Goal: Check status

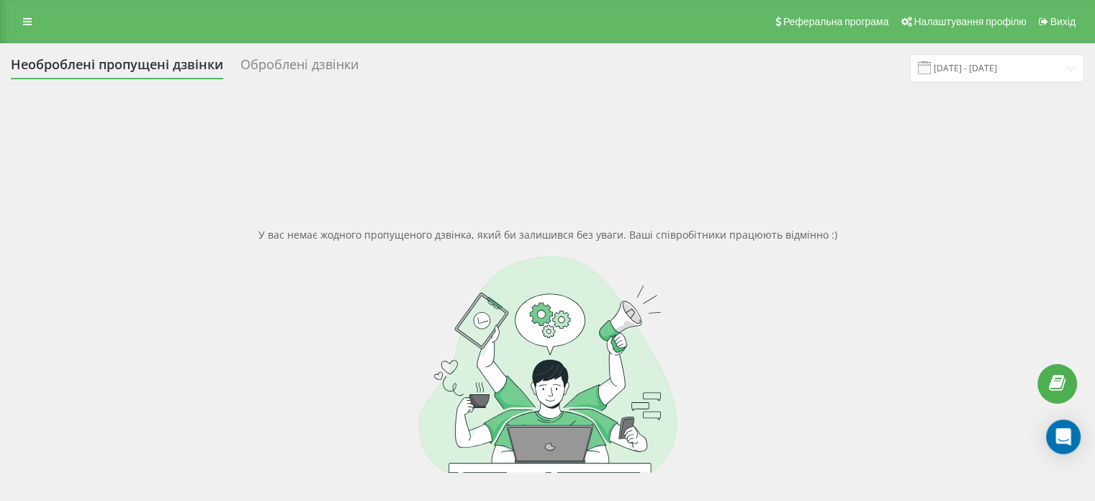
click at [931, 70] on span at bounding box center [924, 67] width 13 height 13
click at [966, 71] on input "[DATE] - [DATE]" at bounding box center [997, 68] width 174 height 28
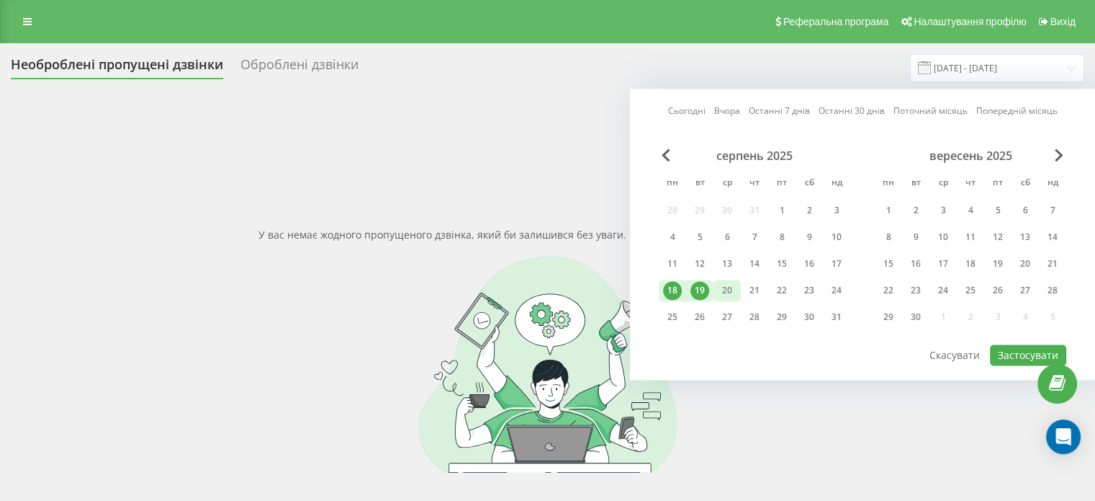
click at [734, 287] on div "20" at bounding box center [727, 290] width 19 height 19
click at [753, 290] on div "21" at bounding box center [754, 290] width 19 height 19
click at [1008, 349] on button "Застосувати" at bounding box center [1028, 354] width 76 height 21
type input "[DATE] - [DATE]"
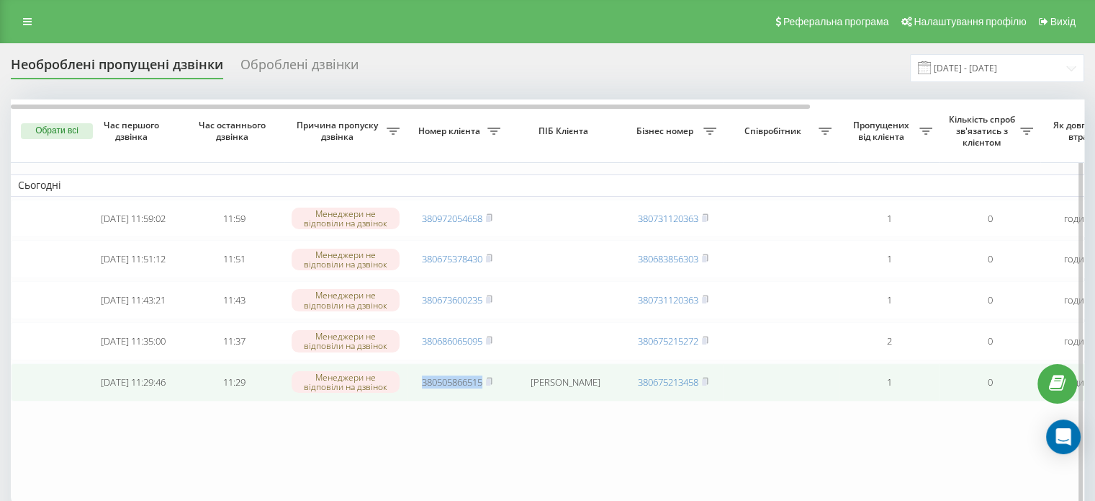
copy link "380505866515"
drag, startPoint x: 418, startPoint y: 390, endPoint x: 484, endPoint y: 398, distance: 65.9
click at [484, 398] on td "380505866515" at bounding box center [457, 382] width 101 height 38
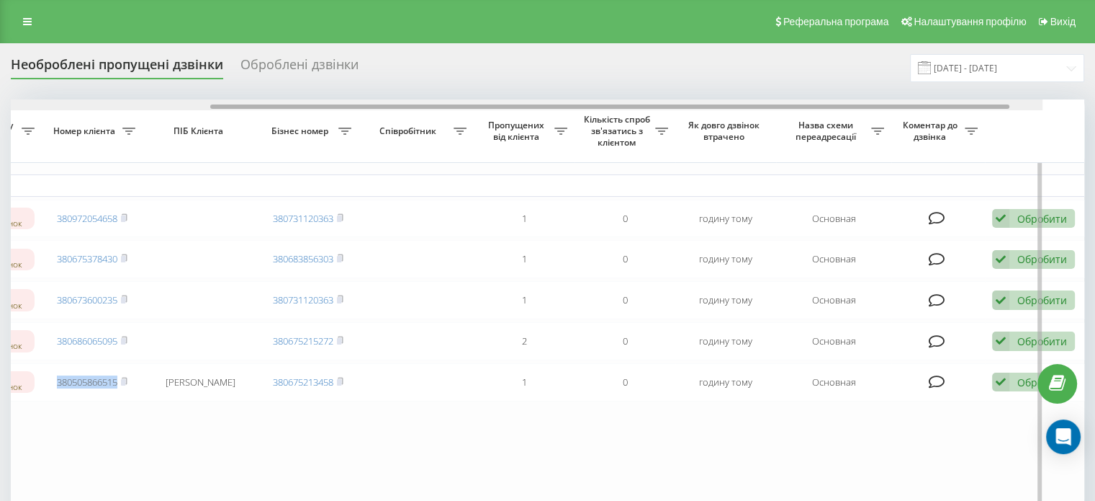
scroll to position [0, 366]
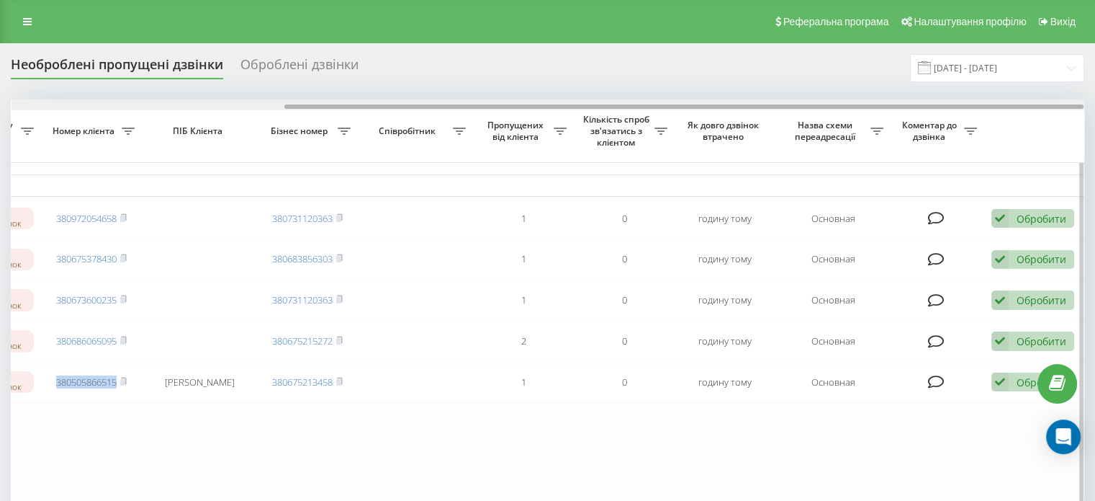
drag, startPoint x: 239, startPoint y: 106, endPoint x: 558, endPoint y: 154, distance: 322.7
click at [558, 154] on div "Обрати всі Час першого дзвінка Час останнього дзвінка Причина пропуску дзвінка …" at bounding box center [548, 301] width 1074 height 405
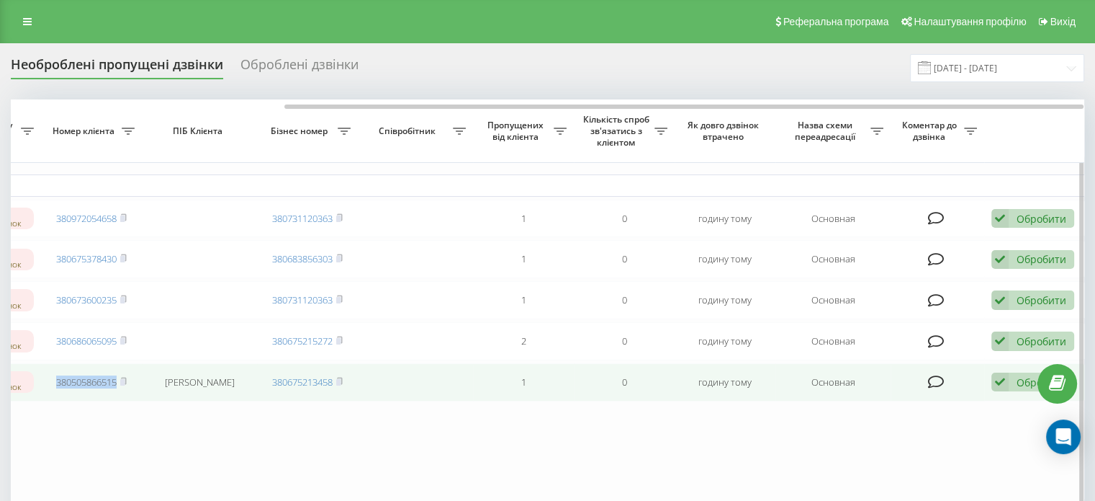
click at [1000, 392] on icon at bounding box center [1000, 381] width 17 height 19
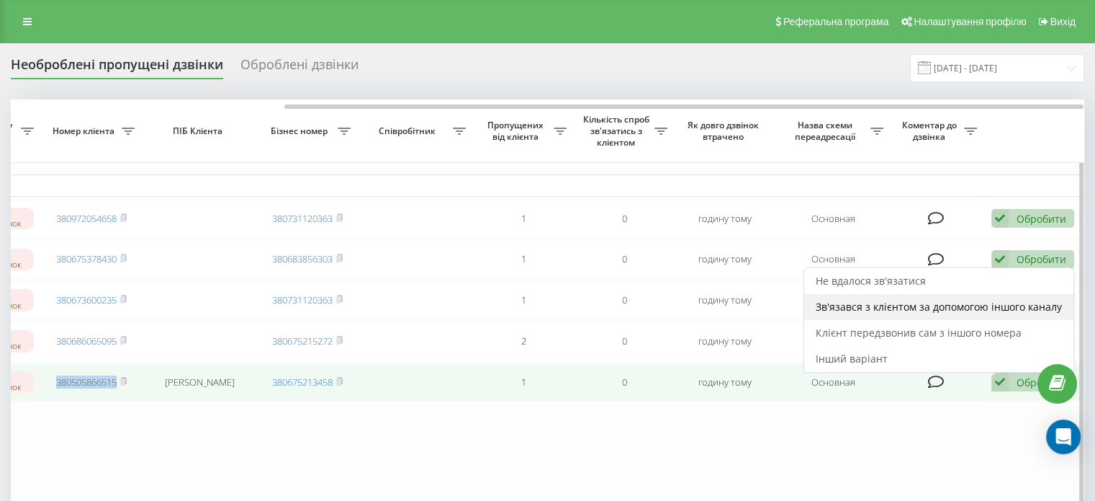
click at [871, 313] on span "Зв'язався з клієнтом за допомогою іншого каналу" at bounding box center [939, 307] width 246 height 14
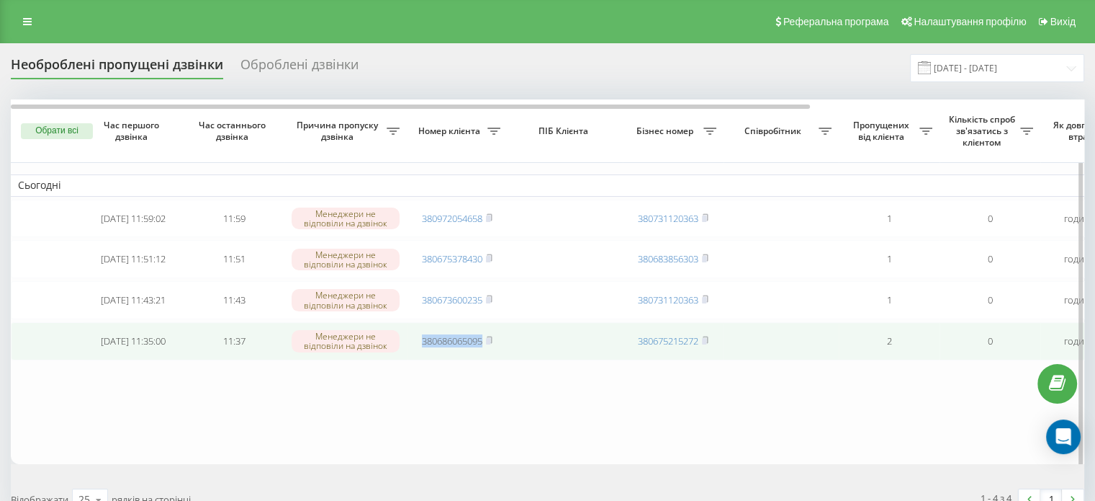
copy link "380686065095"
drag, startPoint x: 410, startPoint y: 344, endPoint x: 484, endPoint y: 346, distance: 74.2
click at [484, 346] on td "380686065095" at bounding box center [457, 341] width 101 height 38
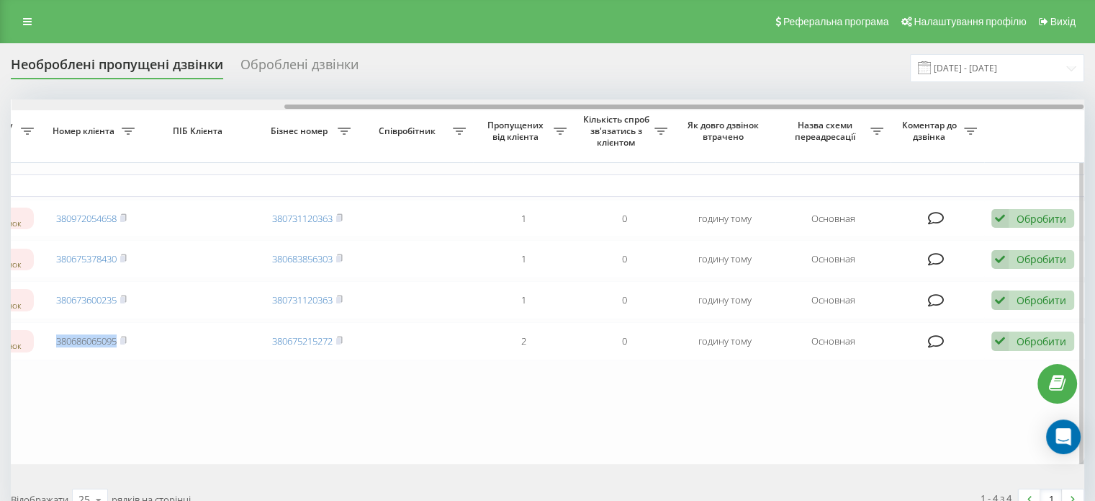
drag, startPoint x: 336, startPoint y: 107, endPoint x: 665, endPoint y: 172, distance: 335.6
click at [665, 172] on div "Обрати всі Час першого дзвінка Час останнього дзвінка Причина пропуску дзвінка …" at bounding box center [548, 281] width 1074 height 364
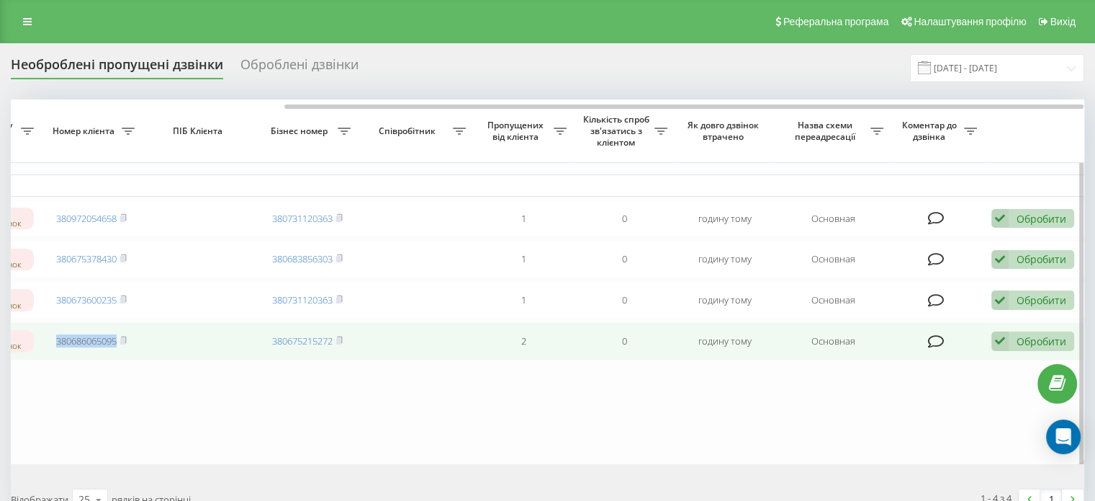
click at [998, 343] on icon at bounding box center [1000, 340] width 17 height 19
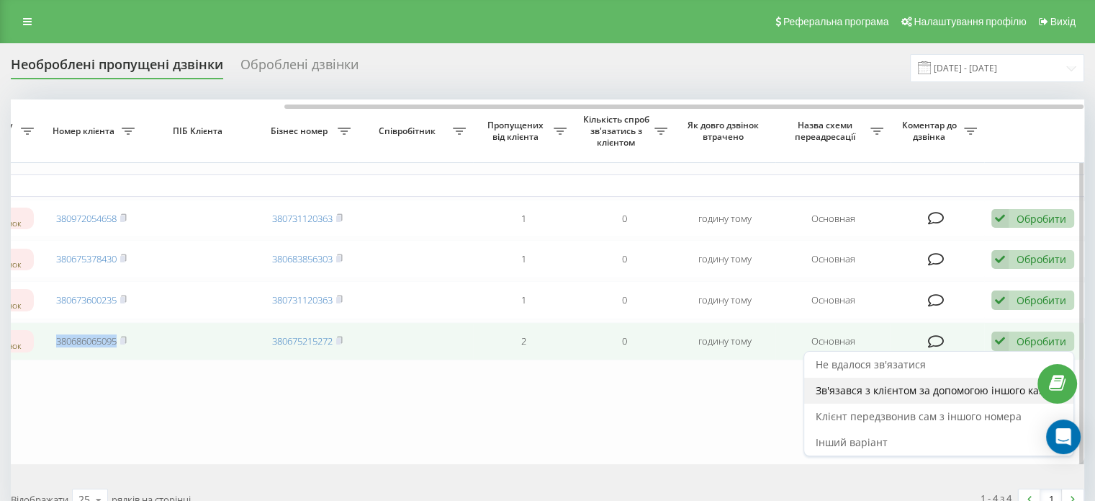
click at [932, 397] on span "Зв'язався з клієнтом за допомогою іншого каналу" at bounding box center [939, 390] width 246 height 14
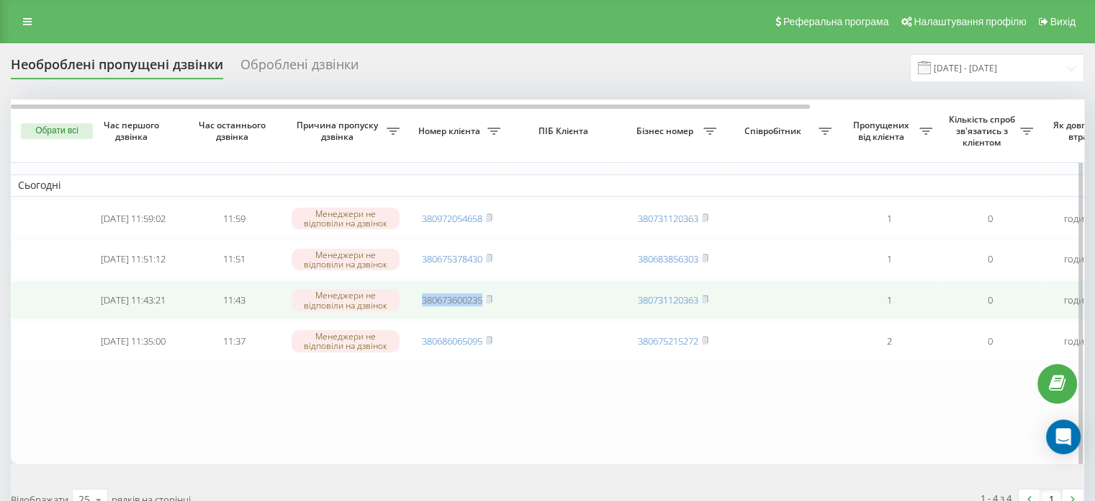
copy link "380673600235"
drag, startPoint x: 417, startPoint y: 300, endPoint x: 483, endPoint y: 310, distance: 67.0
click at [483, 310] on td "380673600235" at bounding box center [457, 300] width 101 height 38
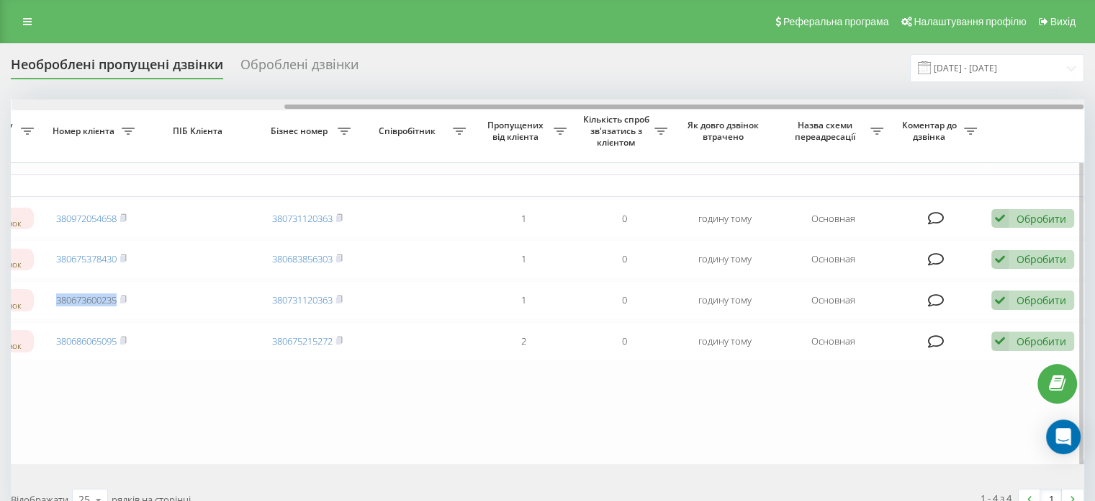
drag, startPoint x: 271, startPoint y: 106, endPoint x: 621, endPoint y: 192, distance: 359.8
click at [621, 192] on div "Обрати всі Час першого дзвінка Час останнього дзвінка Причина пропуску дзвінка …" at bounding box center [548, 281] width 1074 height 364
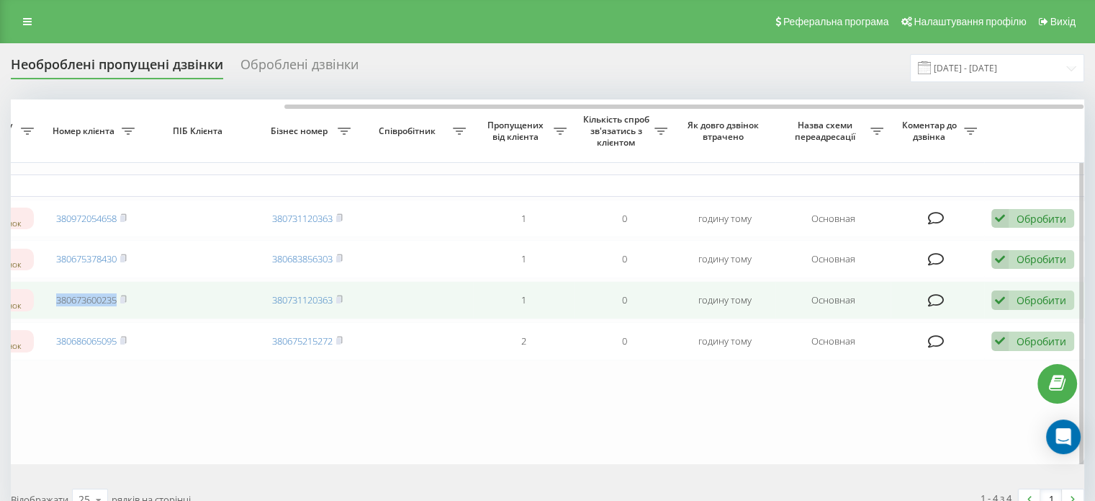
click at [1006, 302] on icon at bounding box center [1000, 299] width 17 height 19
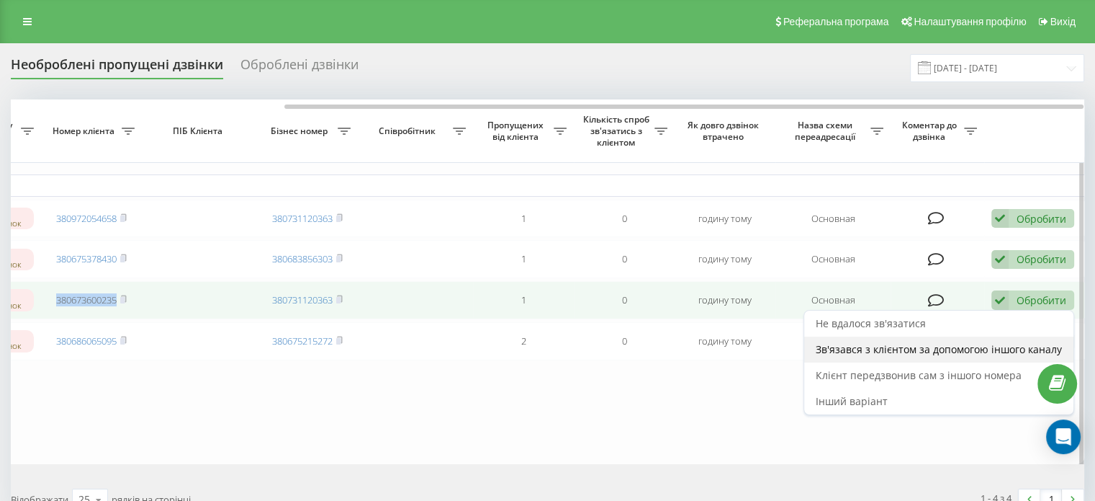
click at [936, 351] on span "Зв'язався з клієнтом за допомогою іншого каналу" at bounding box center [939, 349] width 246 height 14
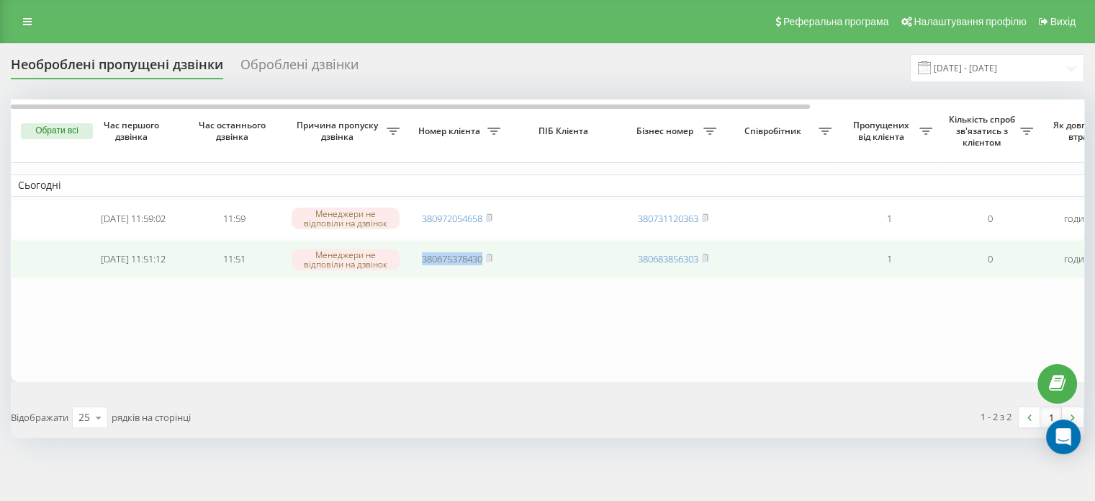
copy link "380675378430"
drag, startPoint x: 418, startPoint y: 261, endPoint x: 483, endPoint y: 263, distance: 64.8
click at [483, 263] on td "380675378430" at bounding box center [457, 259] width 101 height 38
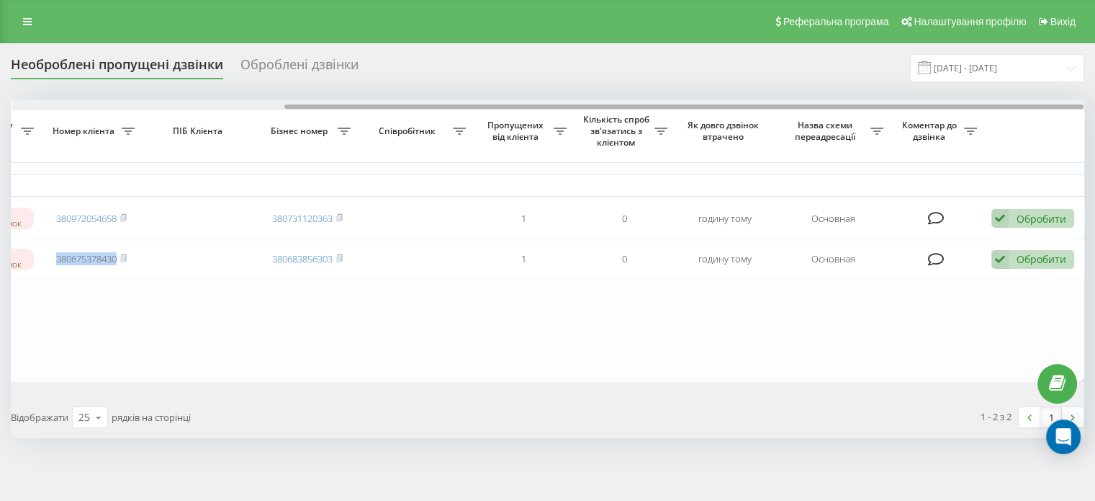
drag, startPoint x: 323, startPoint y: 105, endPoint x: 607, endPoint y: 153, distance: 288.4
click at [607, 153] on div "Обрати всі Час першого дзвінка Час останнього дзвінка Причина пропуску дзвінка …" at bounding box center [548, 240] width 1074 height 282
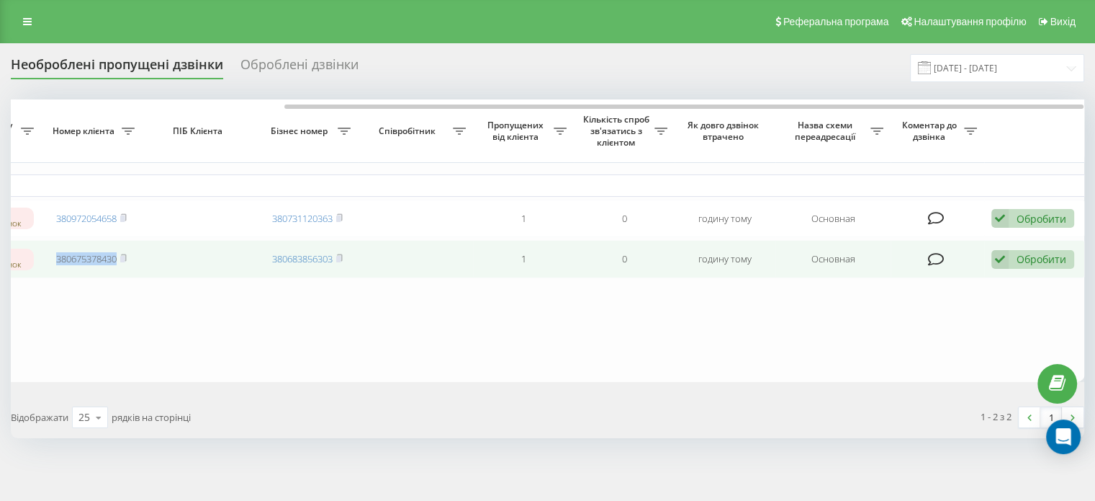
click at [1002, 264] on icon at bounding box center [1000, 259] width 17 height 19
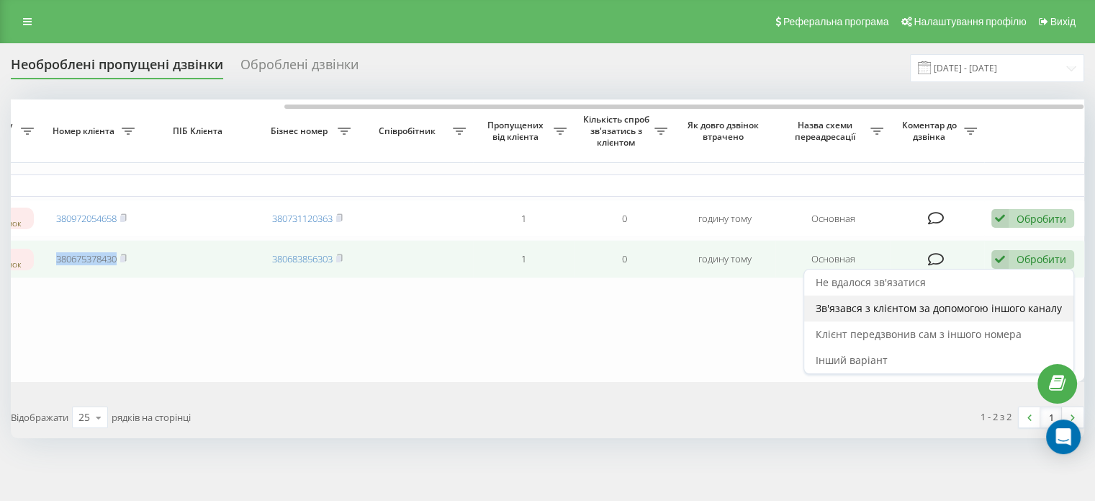
click at [956, 310] on span "Зв'язався з клієнтом за допомогою іншого каналу" at bounding box center [939, 308] width 246 height 14
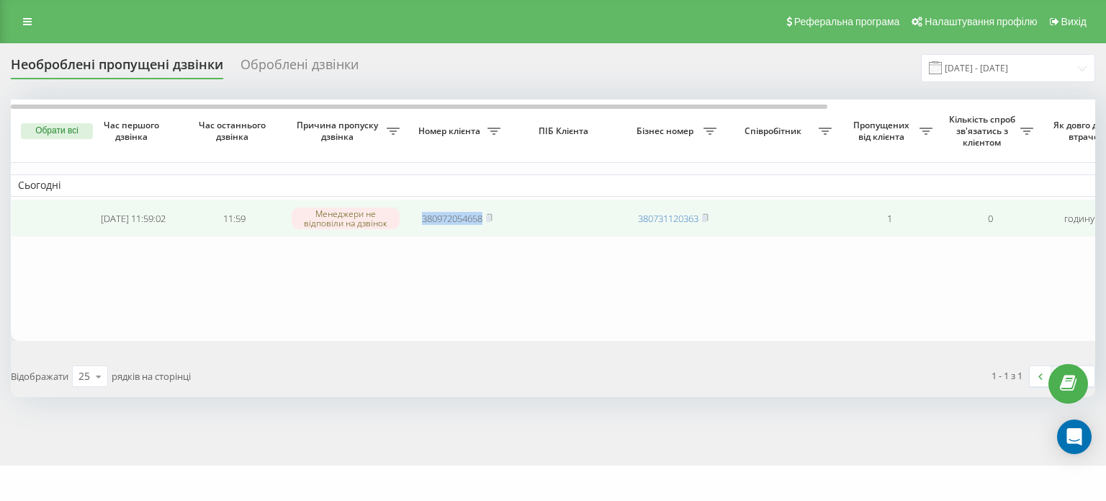
copy link "380972054658"
drag, startPoint x: 414, startPoint y: 215, endPoint x: 484, endPoint y: 224, distance: 70.4
click at [484, 224] on td "380972054658" at bounding box center [457, 218] width 101 height 38
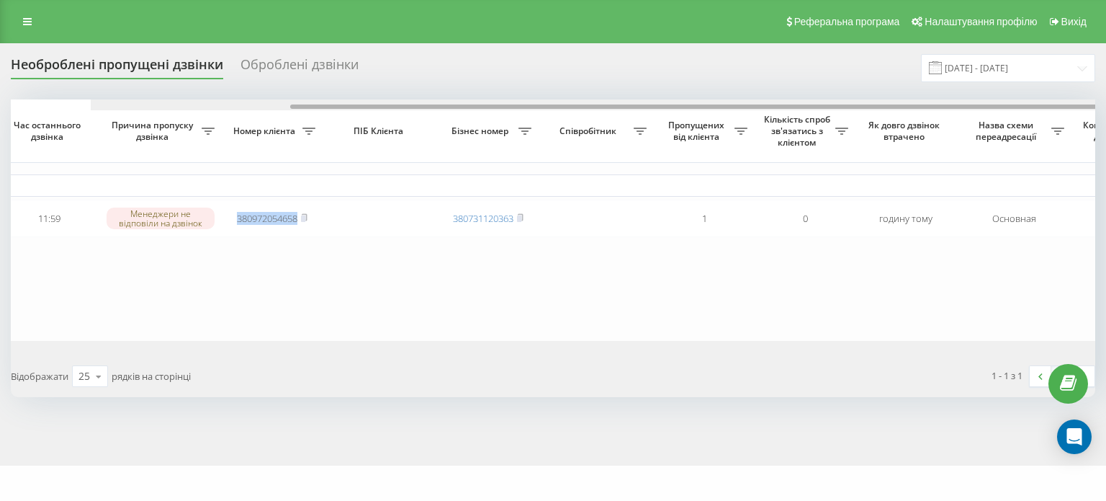
scroll to position [0, 355]
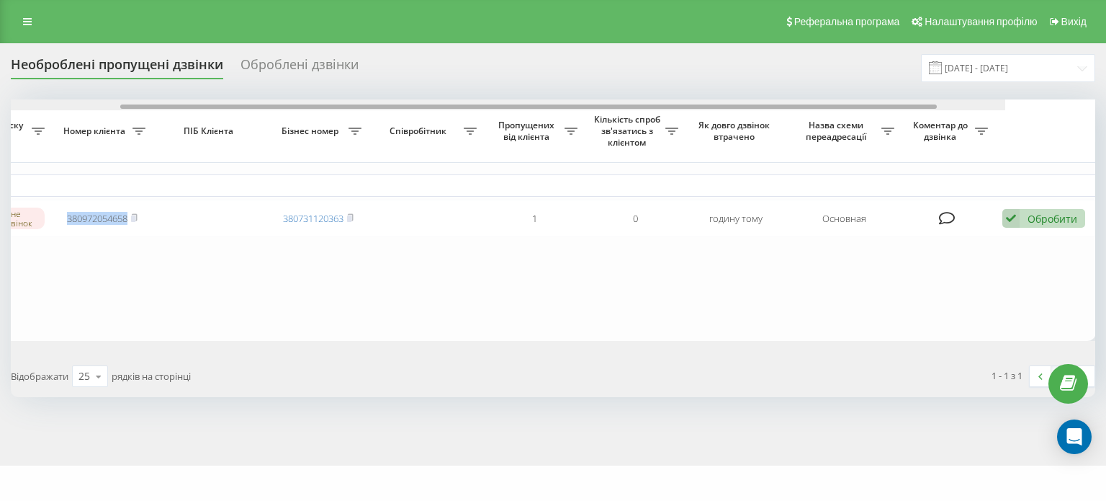
drag, startPoint x: 115, startPoint y: 104, endPoint x: 462, endPoint y: 187, distance: 356.0
click at [462, 187] on div "Обрати всі Час першого дзвінка Час останнього дзвінка Причина пропуску дзвінка …" at bounding box center [553, 219] width 1085 height 241
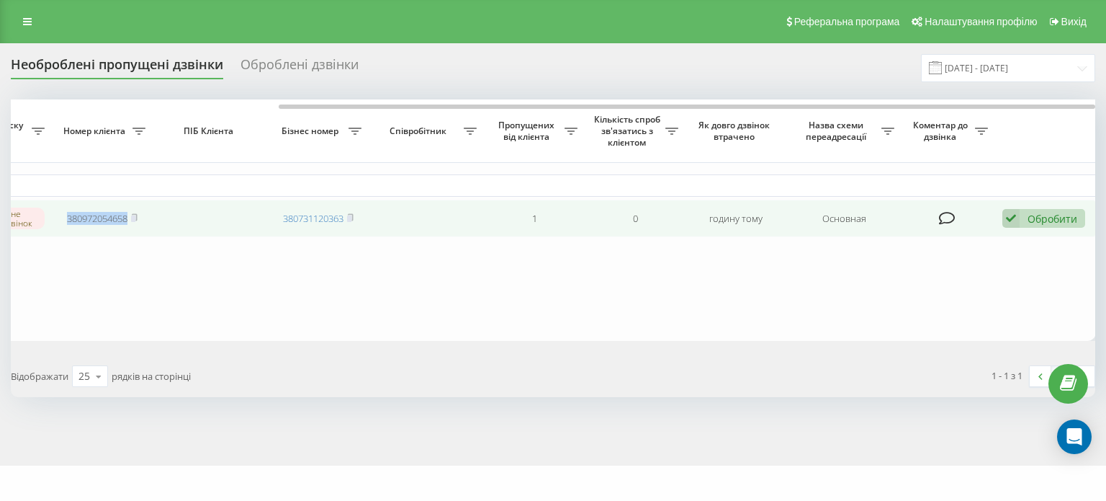
click at [1010, 220] on icon at bounding box center [1010, 218] width 17 height 19
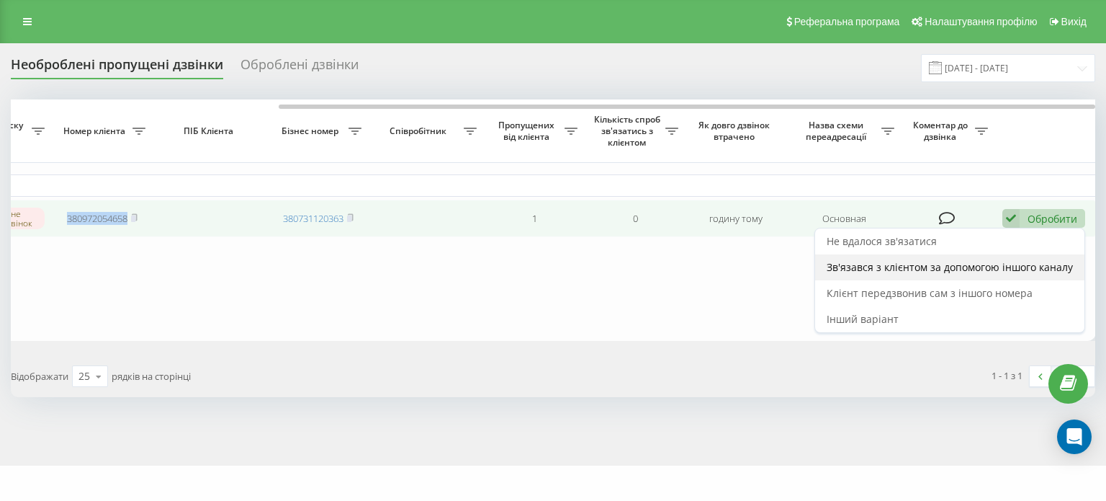
click at [953, 264] on span "Зв'язався з клієнтом за допомогою іншого каналу" at bounding box center [950, 267] width 246 height 14
